Goal: Find specific page/section: Find specific page/section

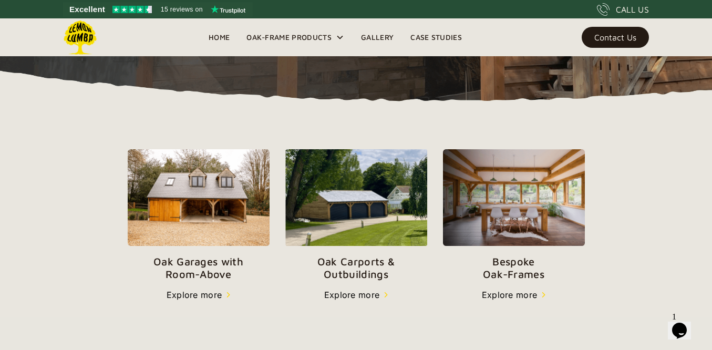
click at [344, 268] on p "Oak Carports & Outbuildings" at bounding box center [356, 267] width 142 height 25
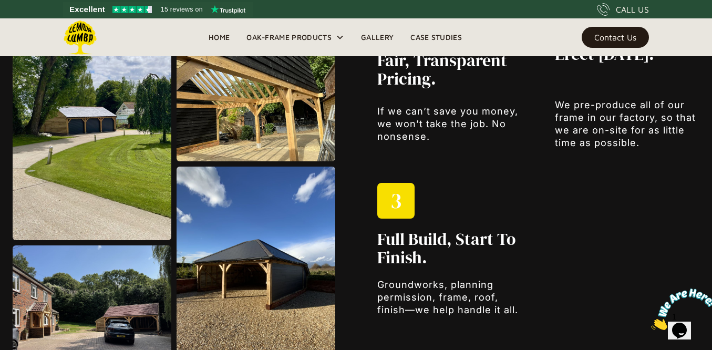
scroll to position [1182, 0]
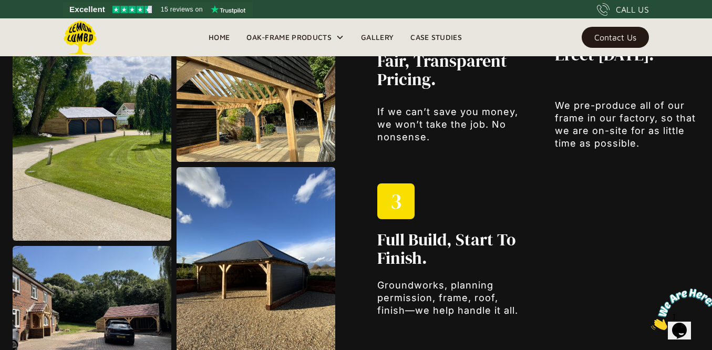
click at [241, 266] on img at bounding box center [256, 272] width 159 height 210
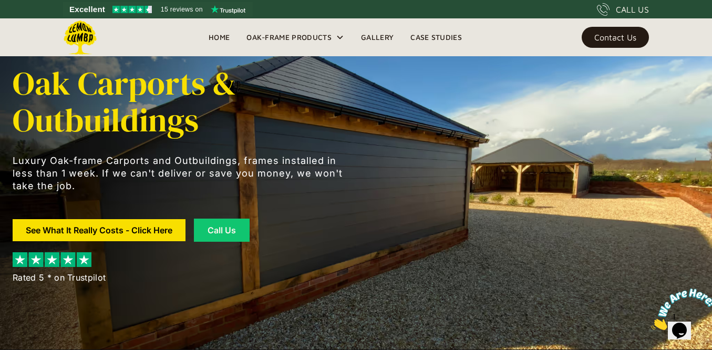
scroll to position [0, 0]
